Goal: Transaction & Acquisition: Obtain resource

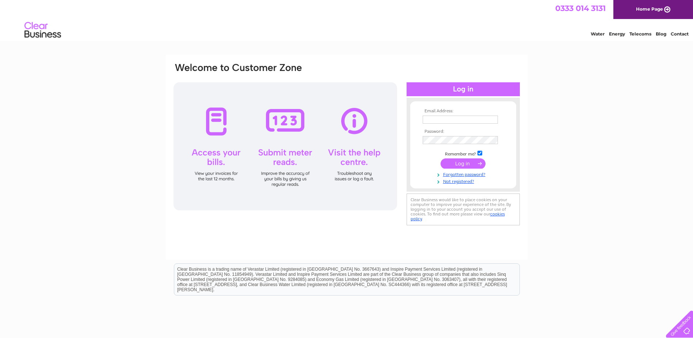
type input "ryan@colnevalleyselfstorage.co.uk"
click at [462, 158] on td at bounding box center [463, 163] width 85 height 14
click at [461, 163] on input "submit" at bounding box center [463, 163] width 45 height 10
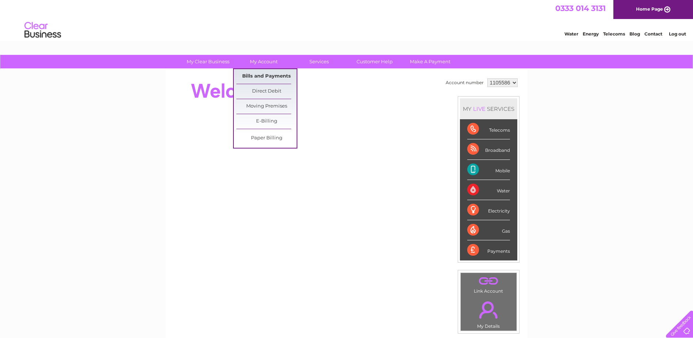
click at [258, 72] on link "Bills and Payments" at bounding box center [267, 76] width 60 height 15
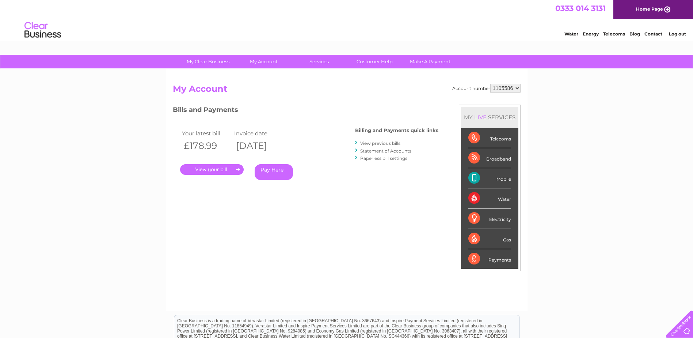
click at [214, 166] on link "." at bounding box center [212, 169] width 64 height 11
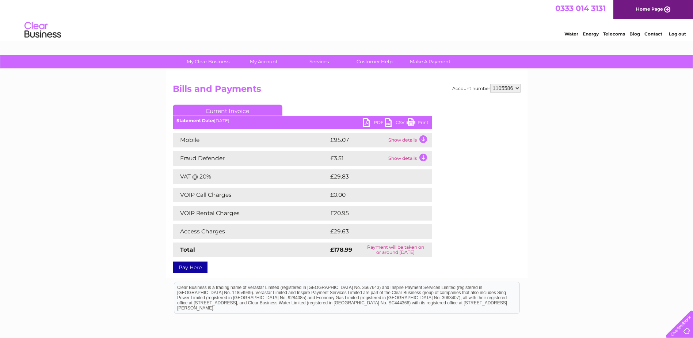
click at [374, 122] on link "PDF" at bounding box center [374, 123] width 22 height 11
